Goal: Find specific fact: Find specific fact

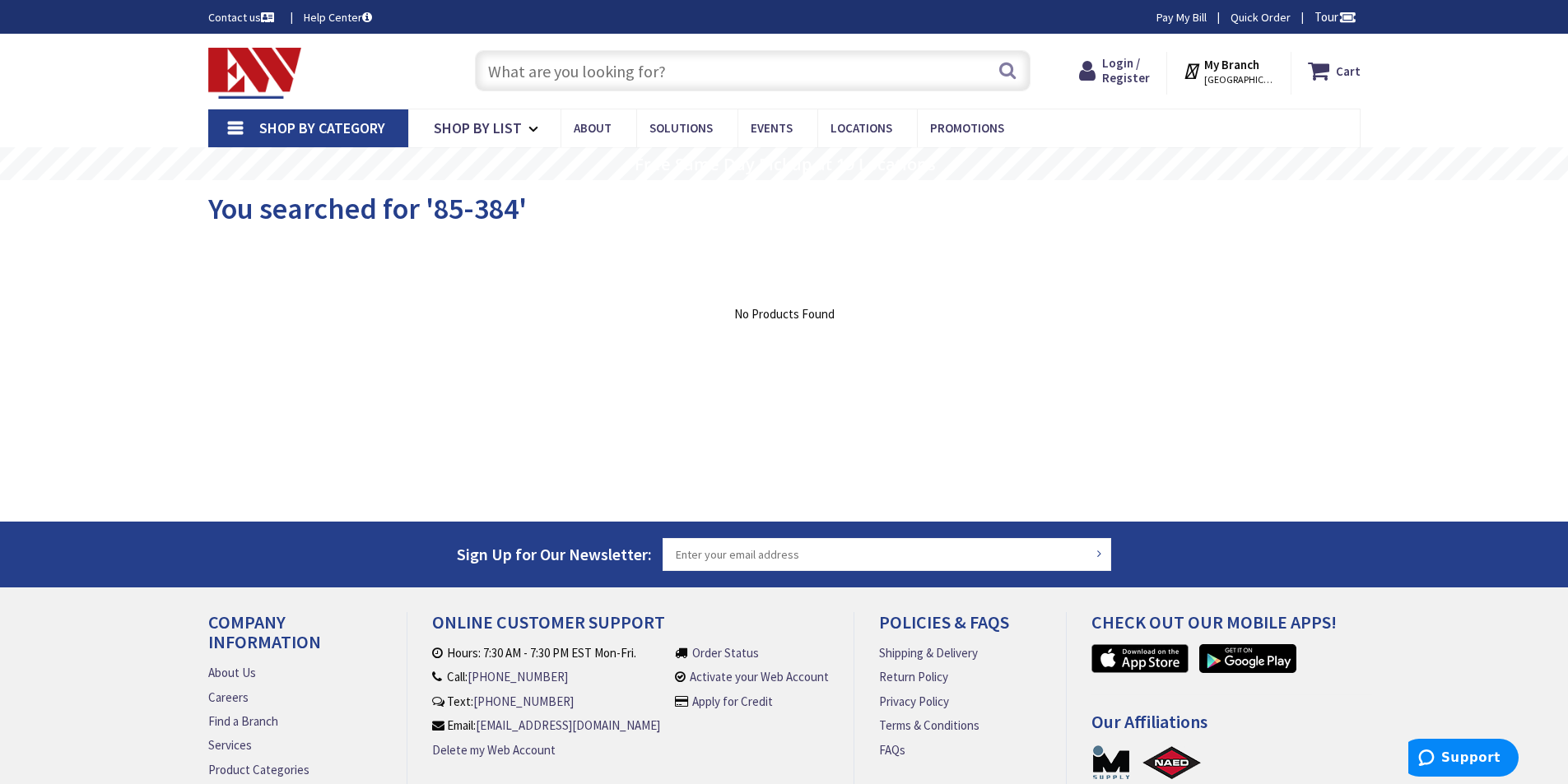
paste input "CFS-.47/.78"
type input "CFS-.47/.78"
click at [1010, 71] on button "Search" at bounding box center [1008, 70] width 22 height 37
click at [584, 75] on input "text" at bounding box center [752, 71] width 555 height 41
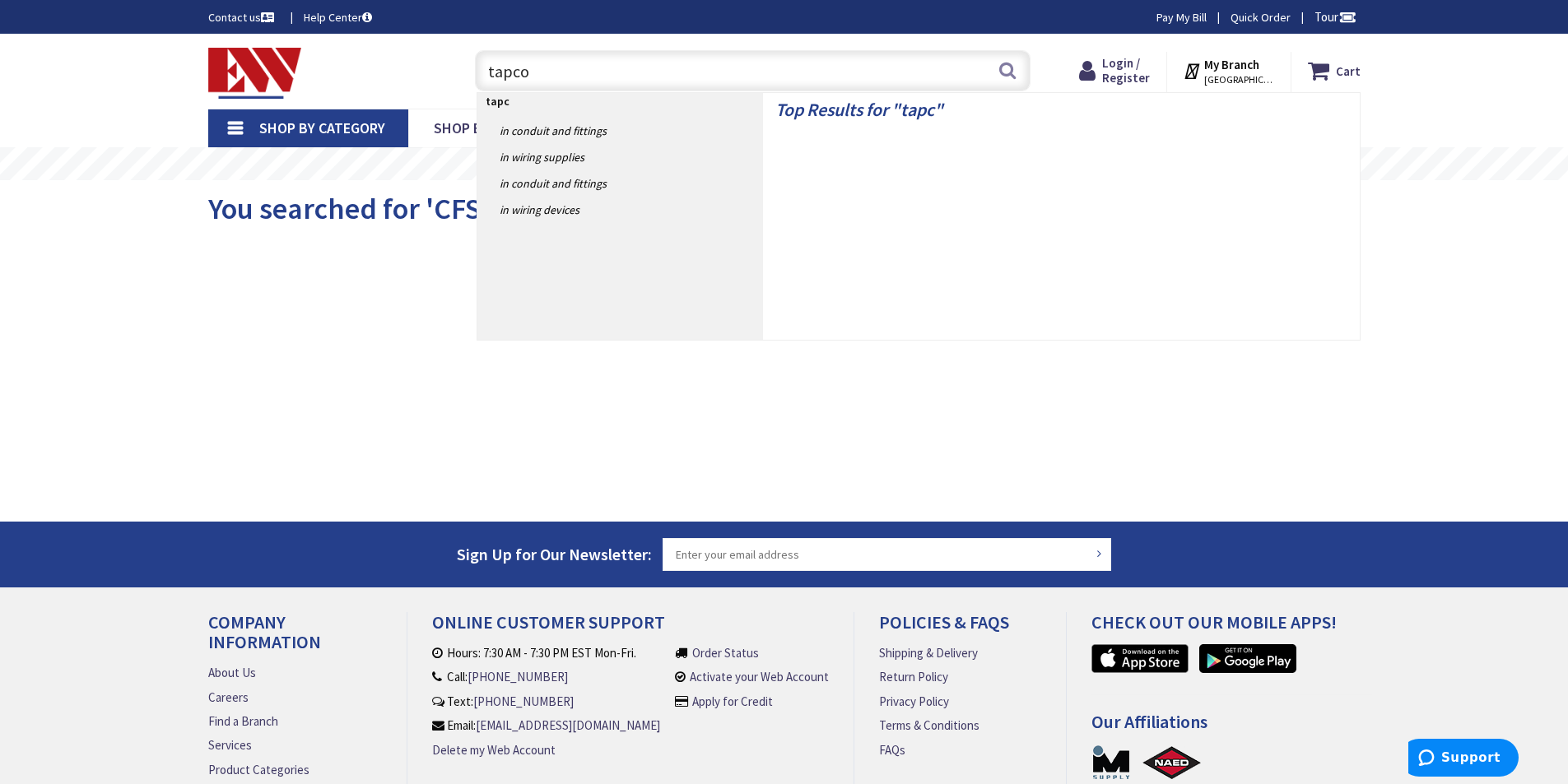
type input "tapcon"
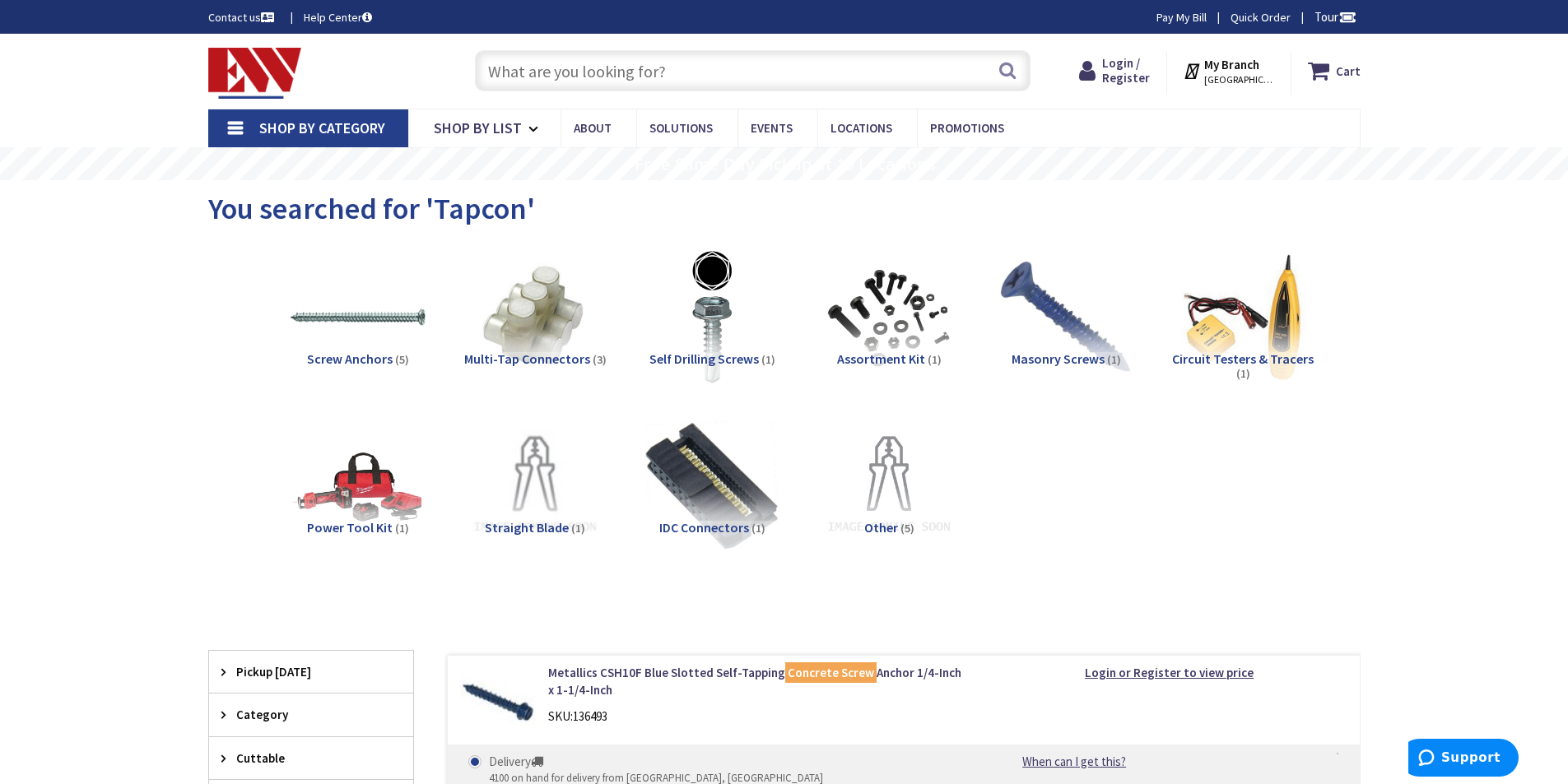
scroll to position [549, 0]
